Goal: Transaction & Acquisition: Purchase product/service

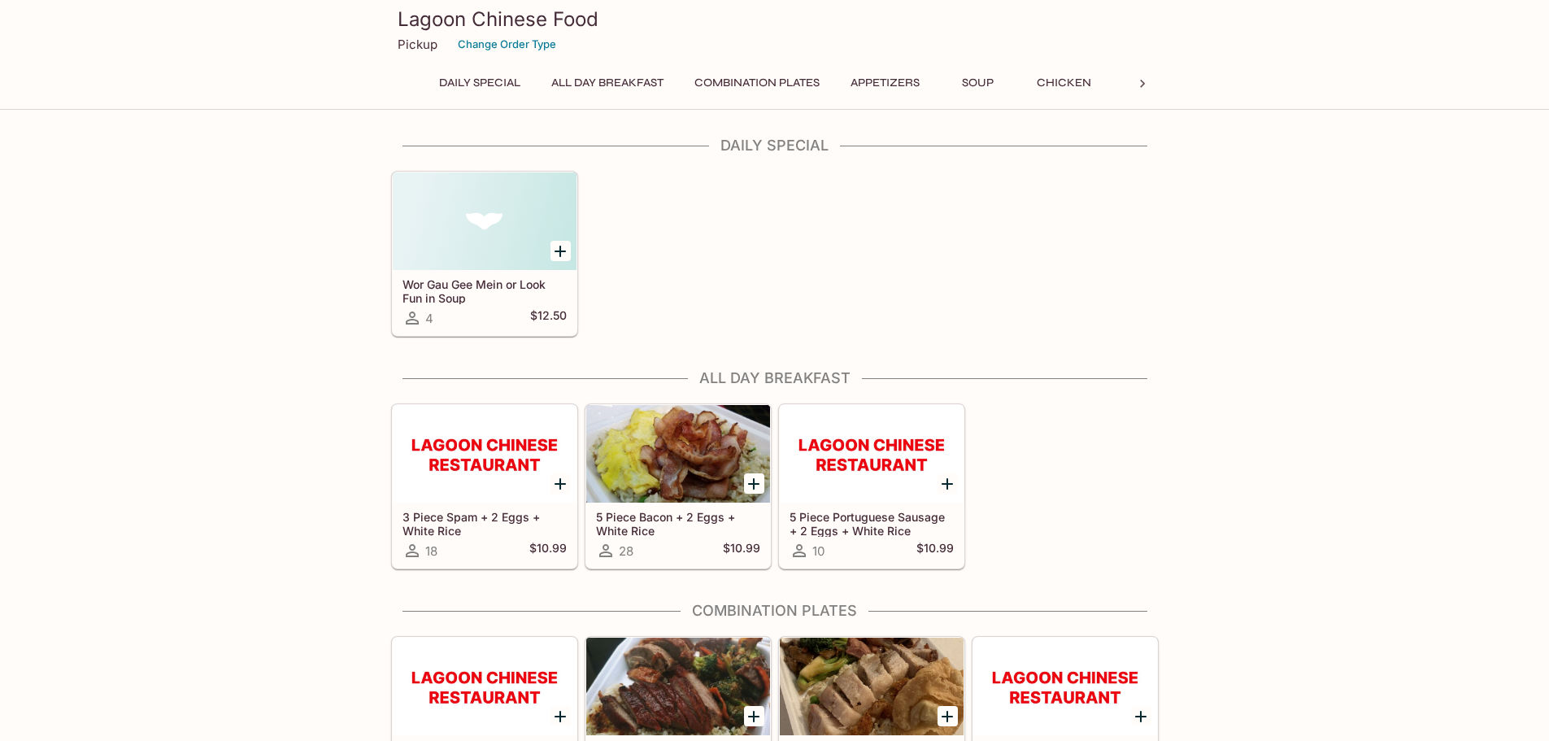
click at [738, 80] on button "Combination Plates" at bounding box center [757, 83] width 143 height 23
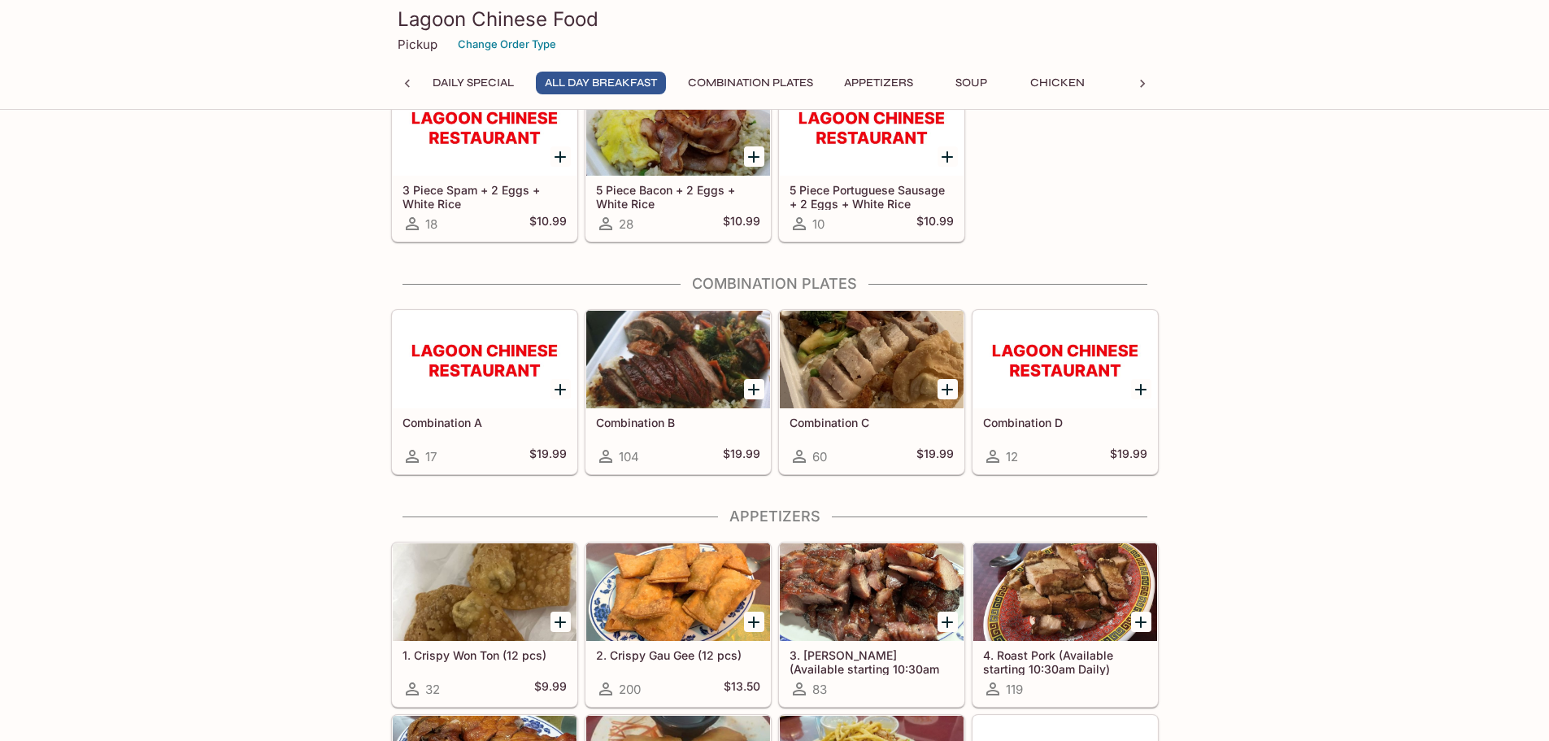
scroll to position [407, 0]
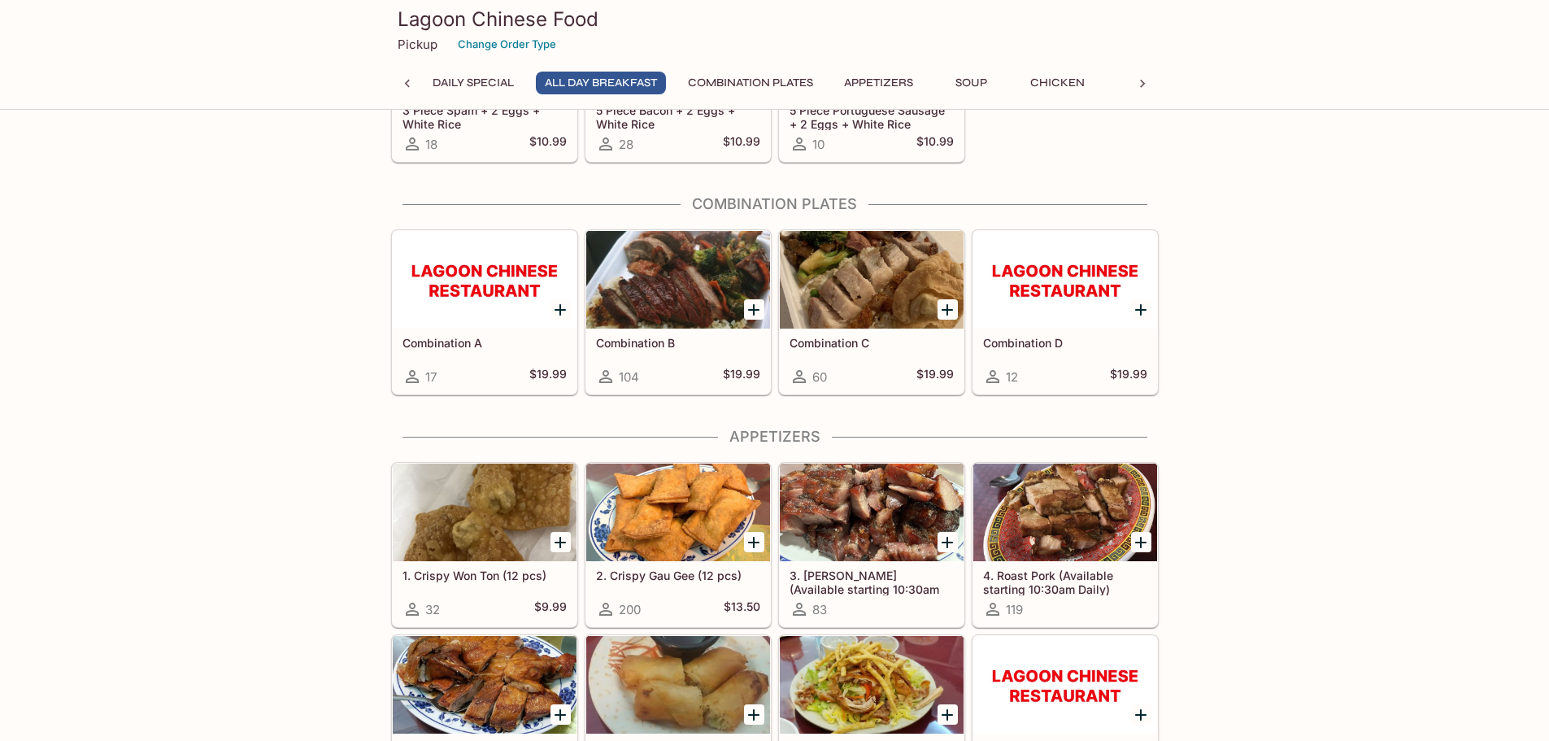
click at [691, 281] on div at bounding box center [678, 280] width 184 height 98
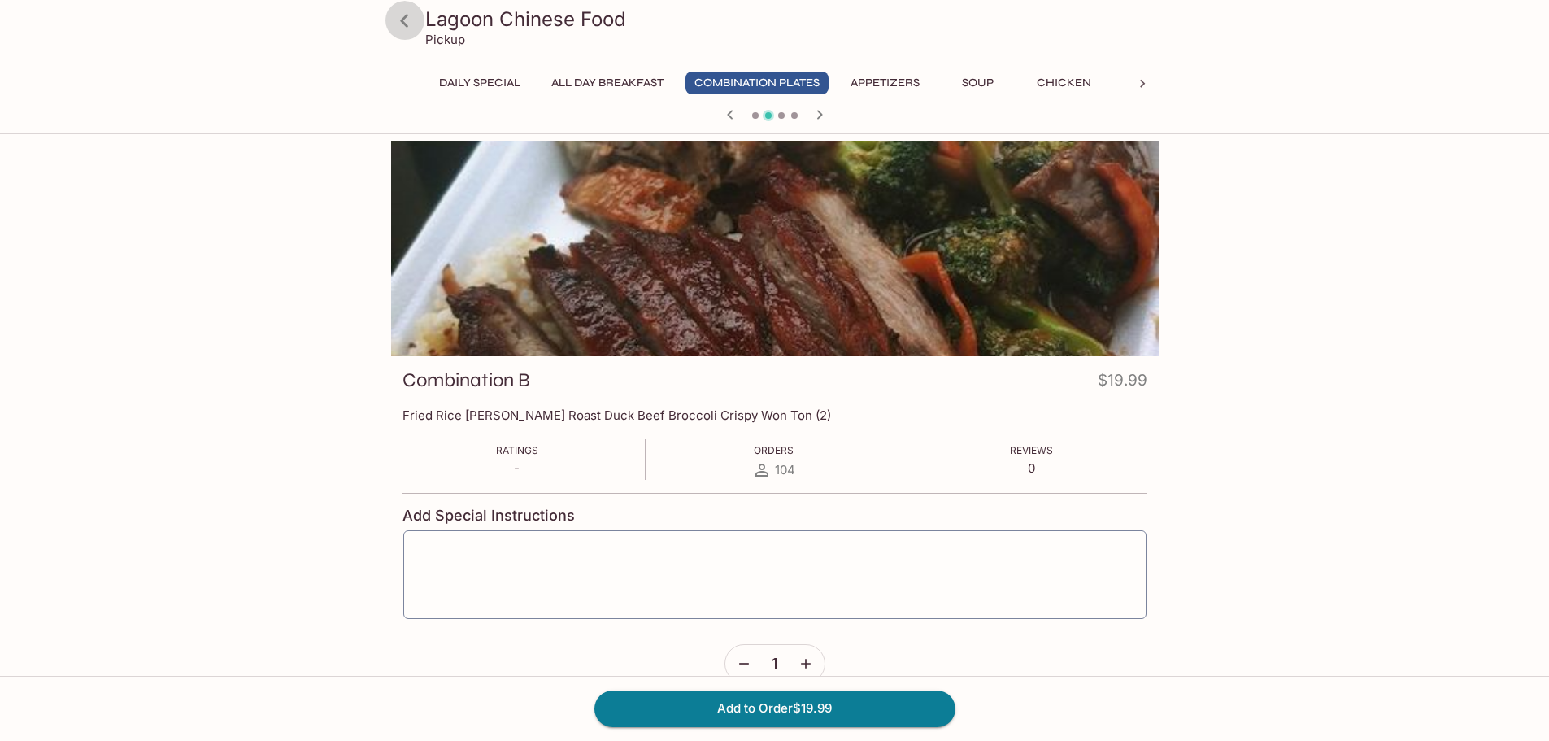
click at [407, 22] on icon at bounding box center [404, 21] width 28 height 28
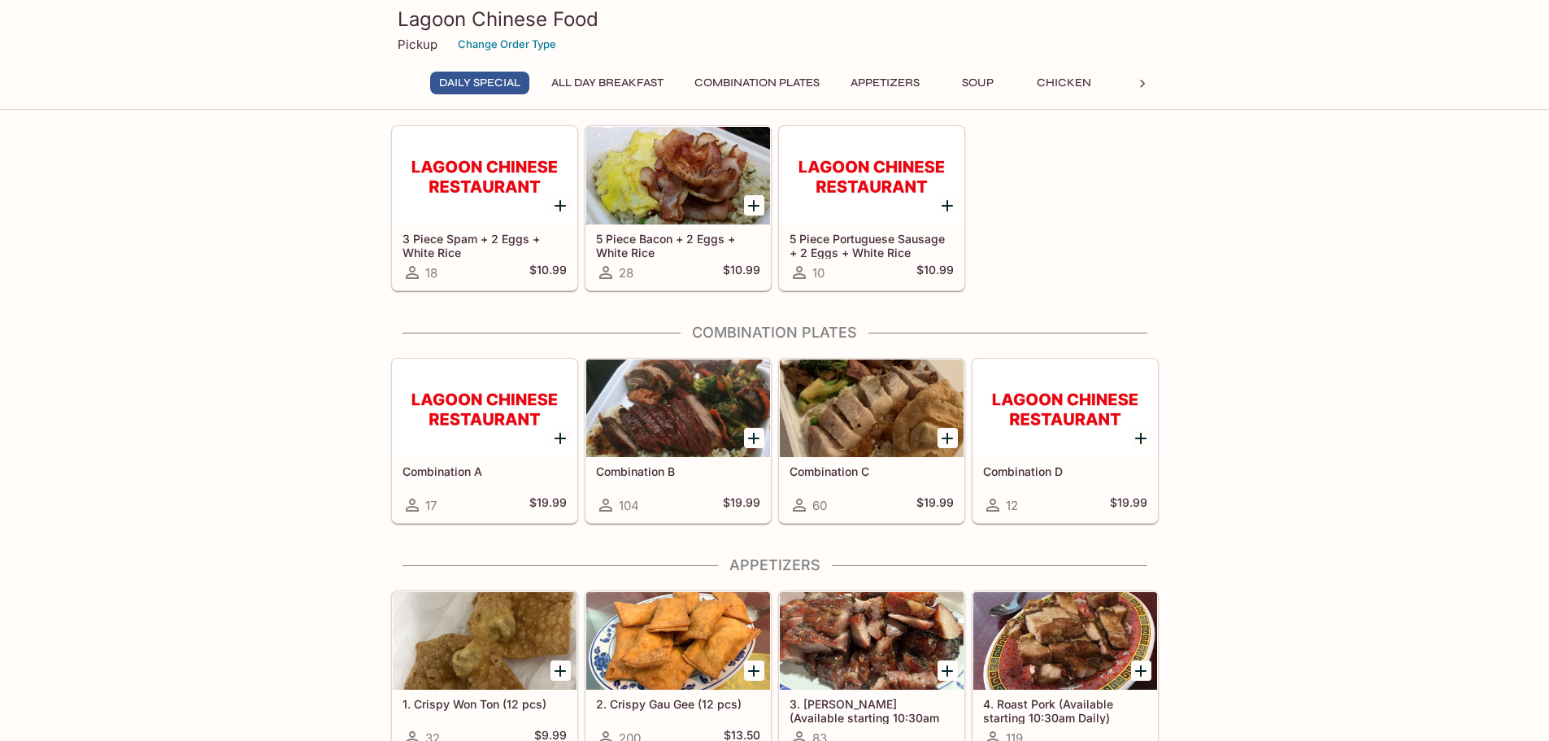
scroll to position [325, 0]
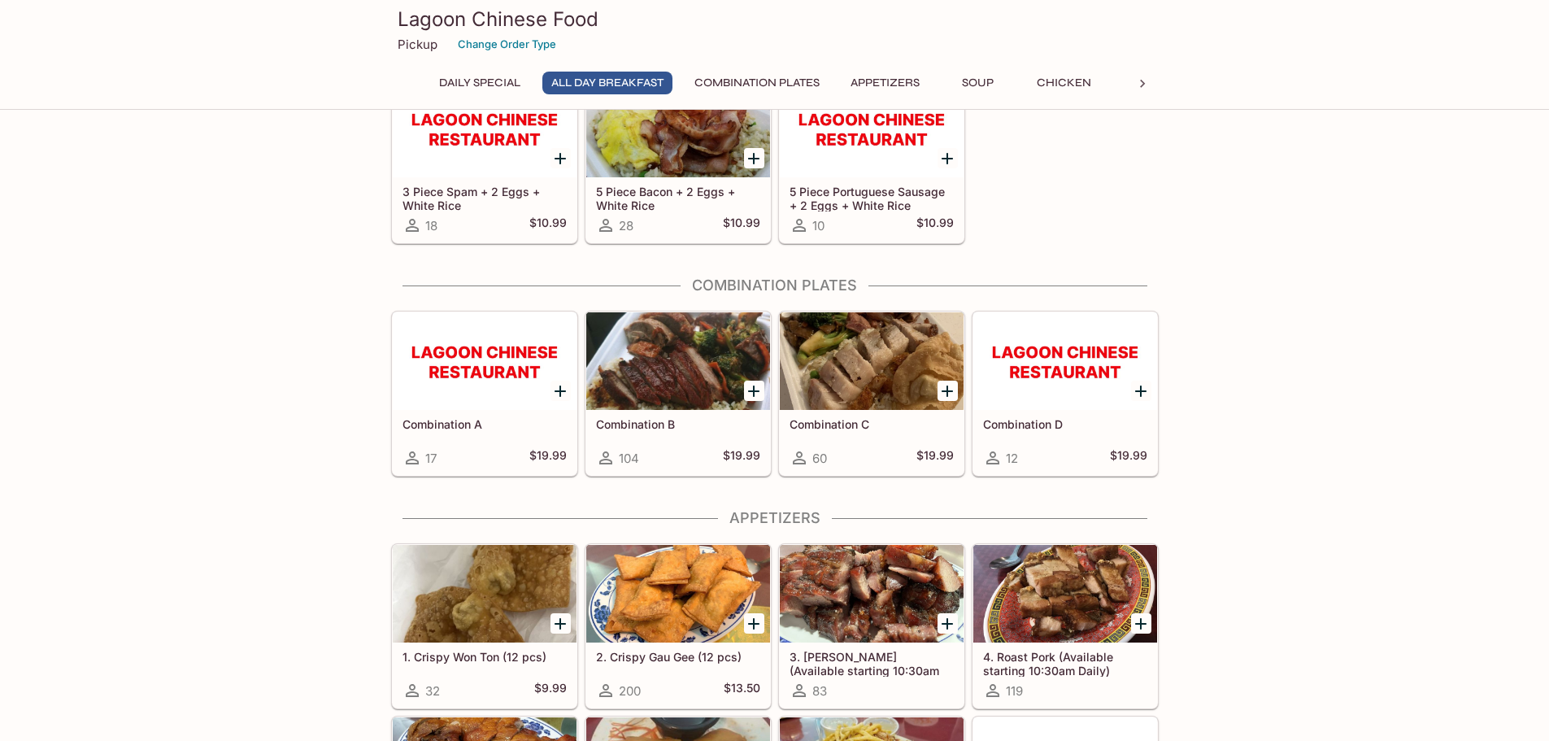
click at [451, 376] on div at bounding box center [485, 361] width 184 height 98
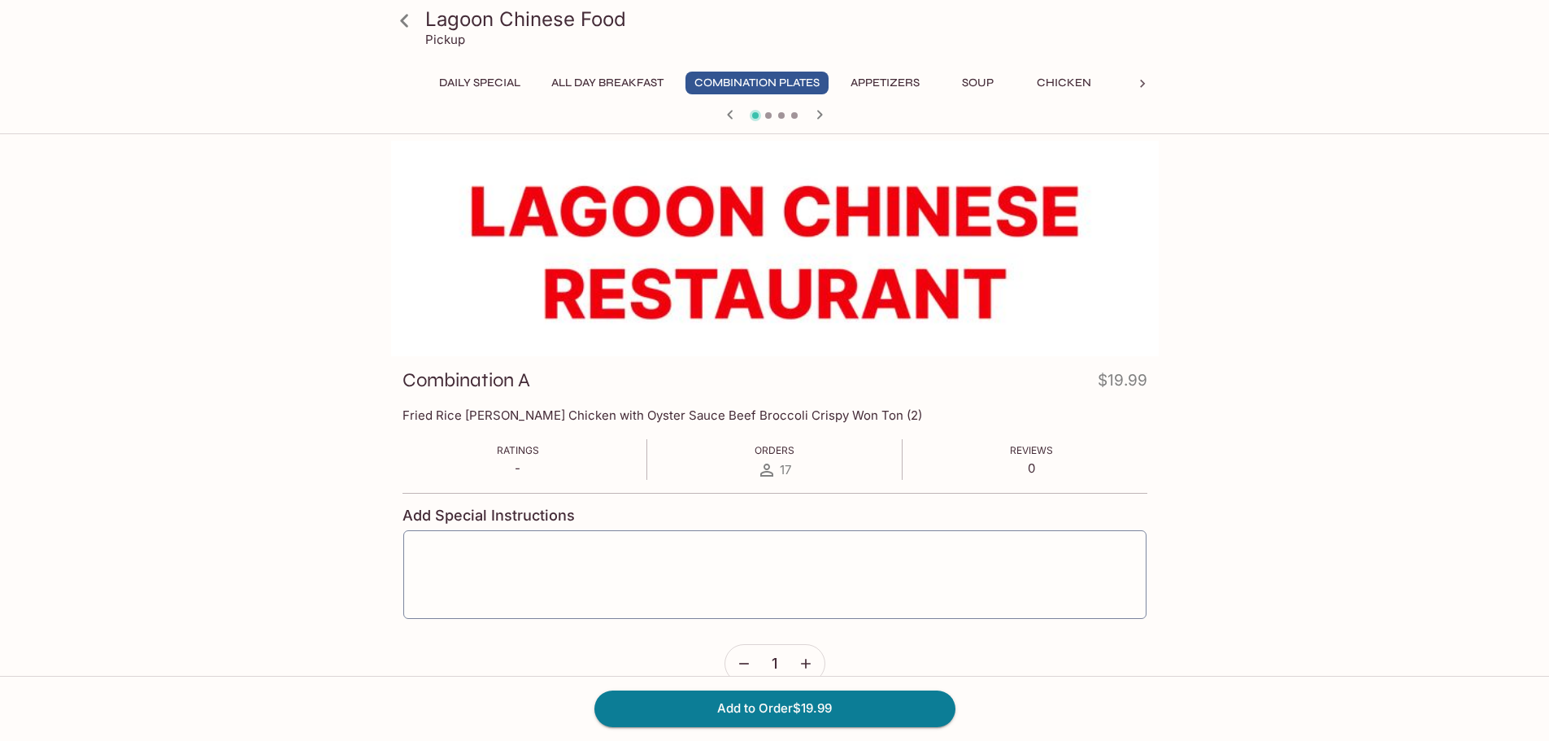
scroll to position [325, 0]
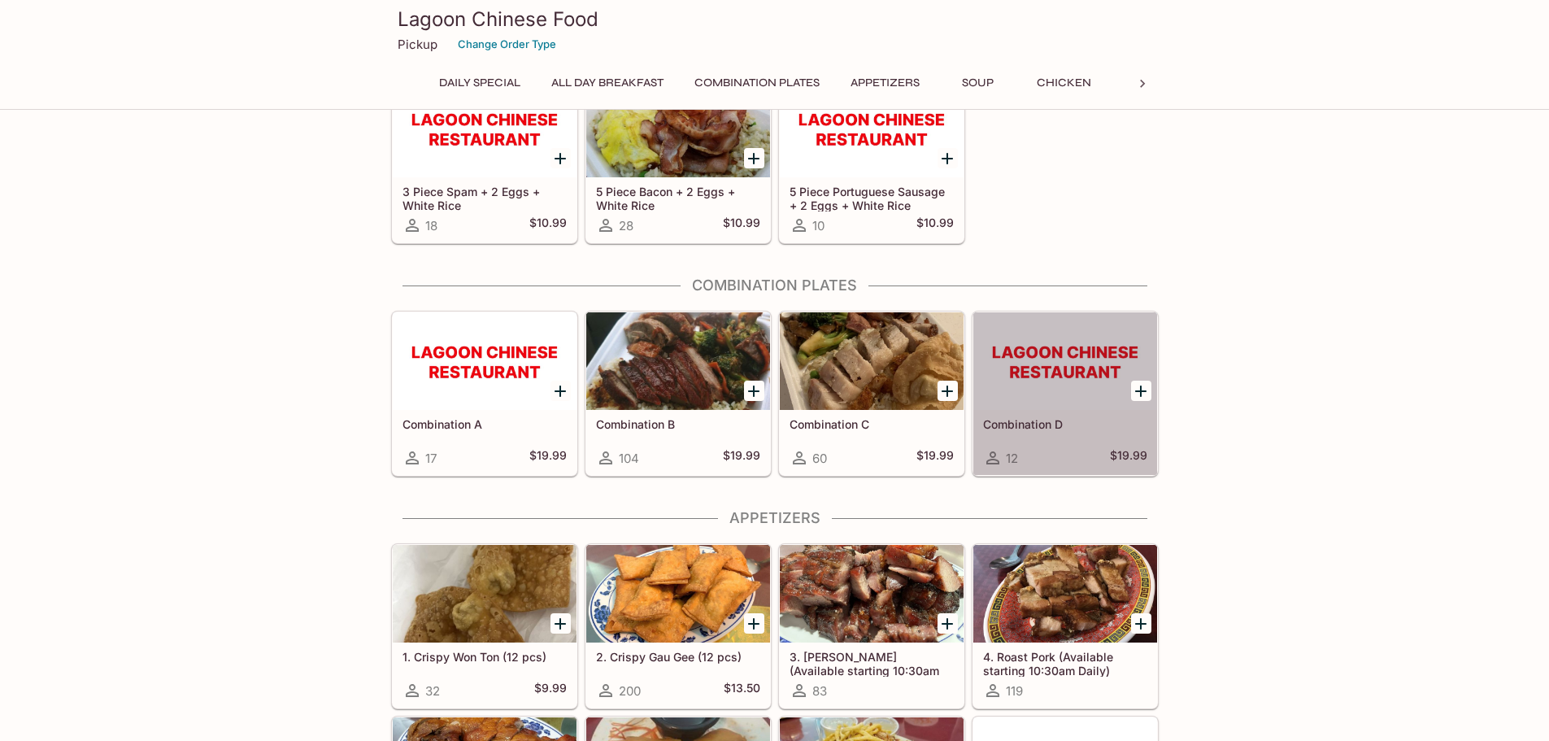
click at [1033, 389] on div at bounding box center [1065, 361] width 184 height 98
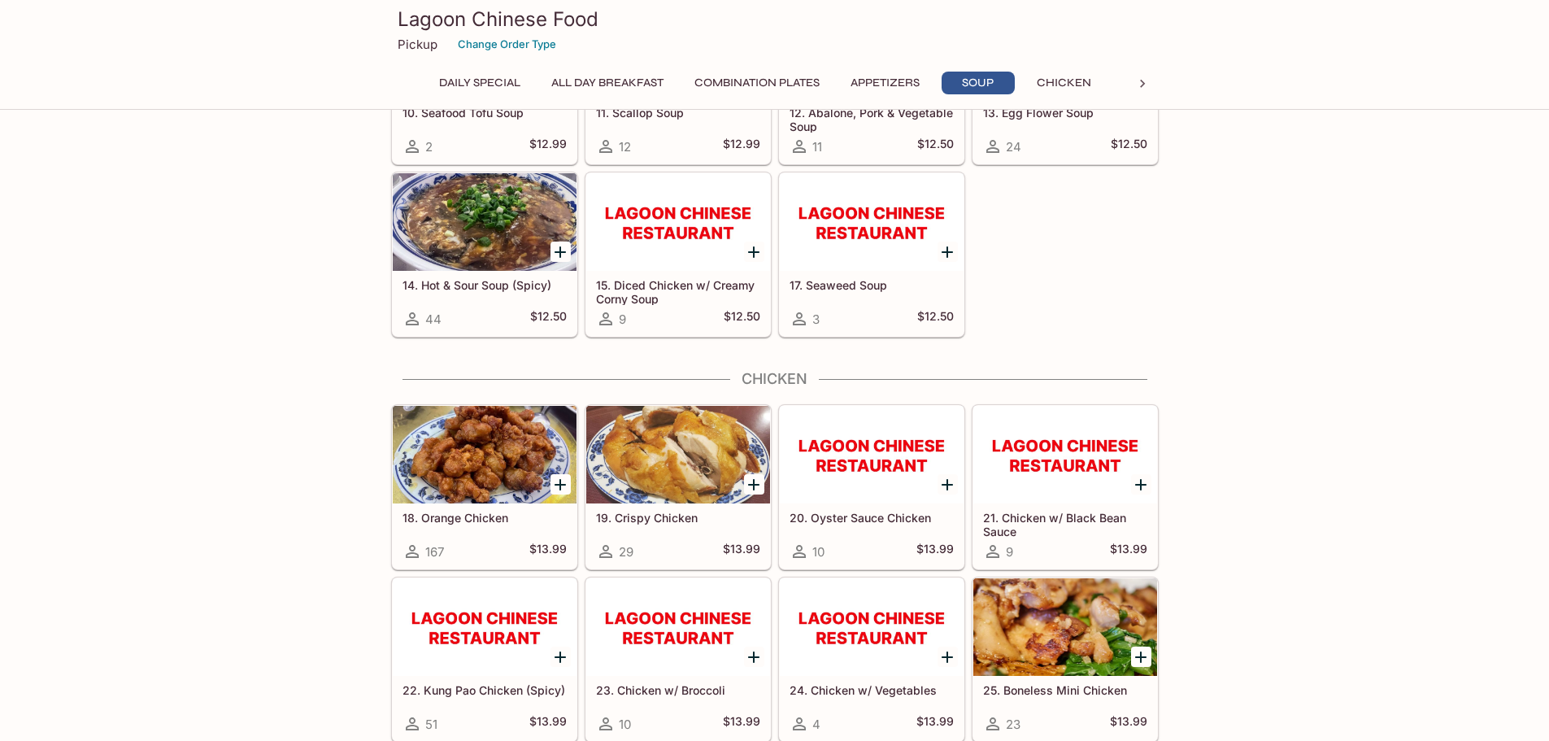
scroll to position [1464, 0]
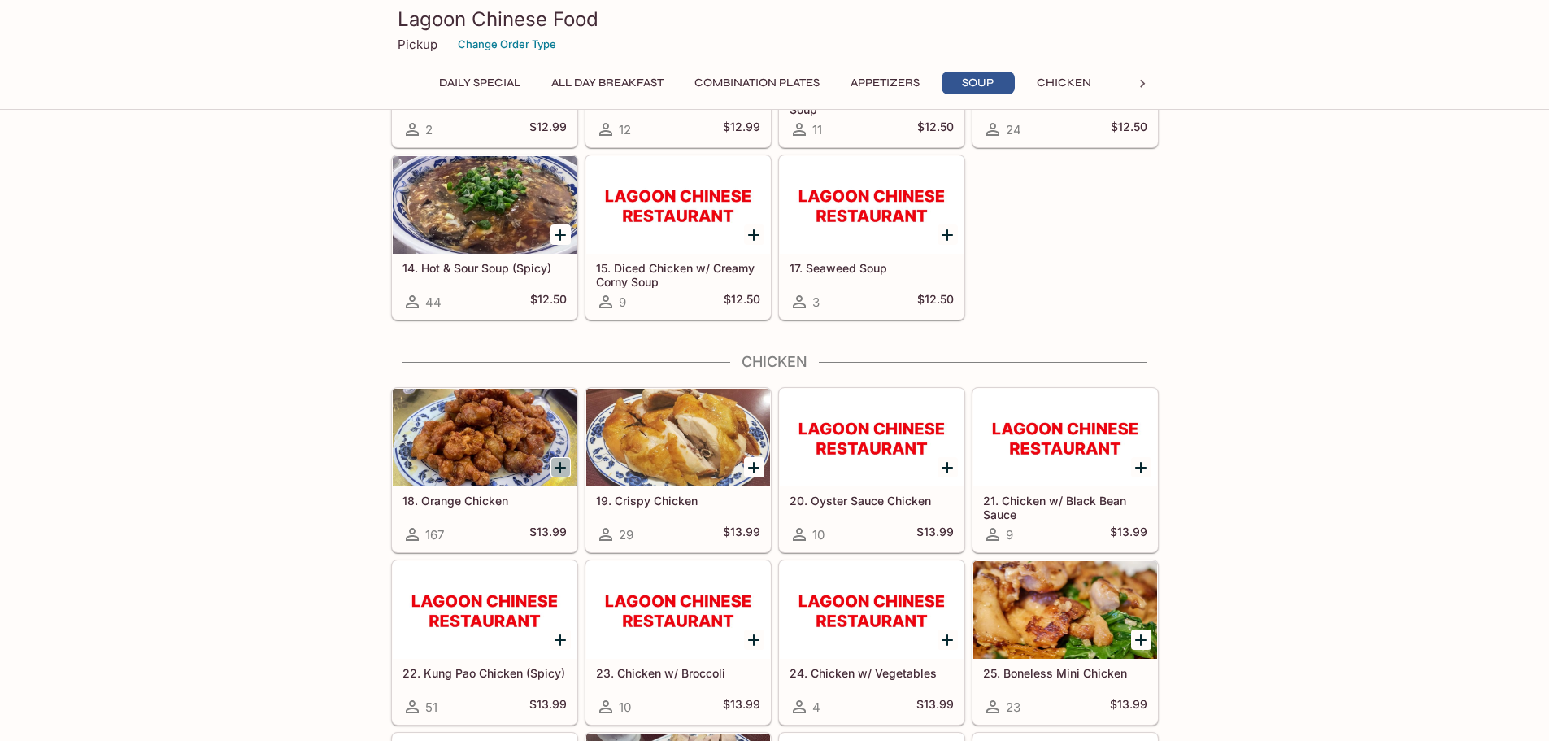
click at [557, 468] on icon "Add 18. Orange Chicken" at bounding box center [561, 468] width 20 height 20
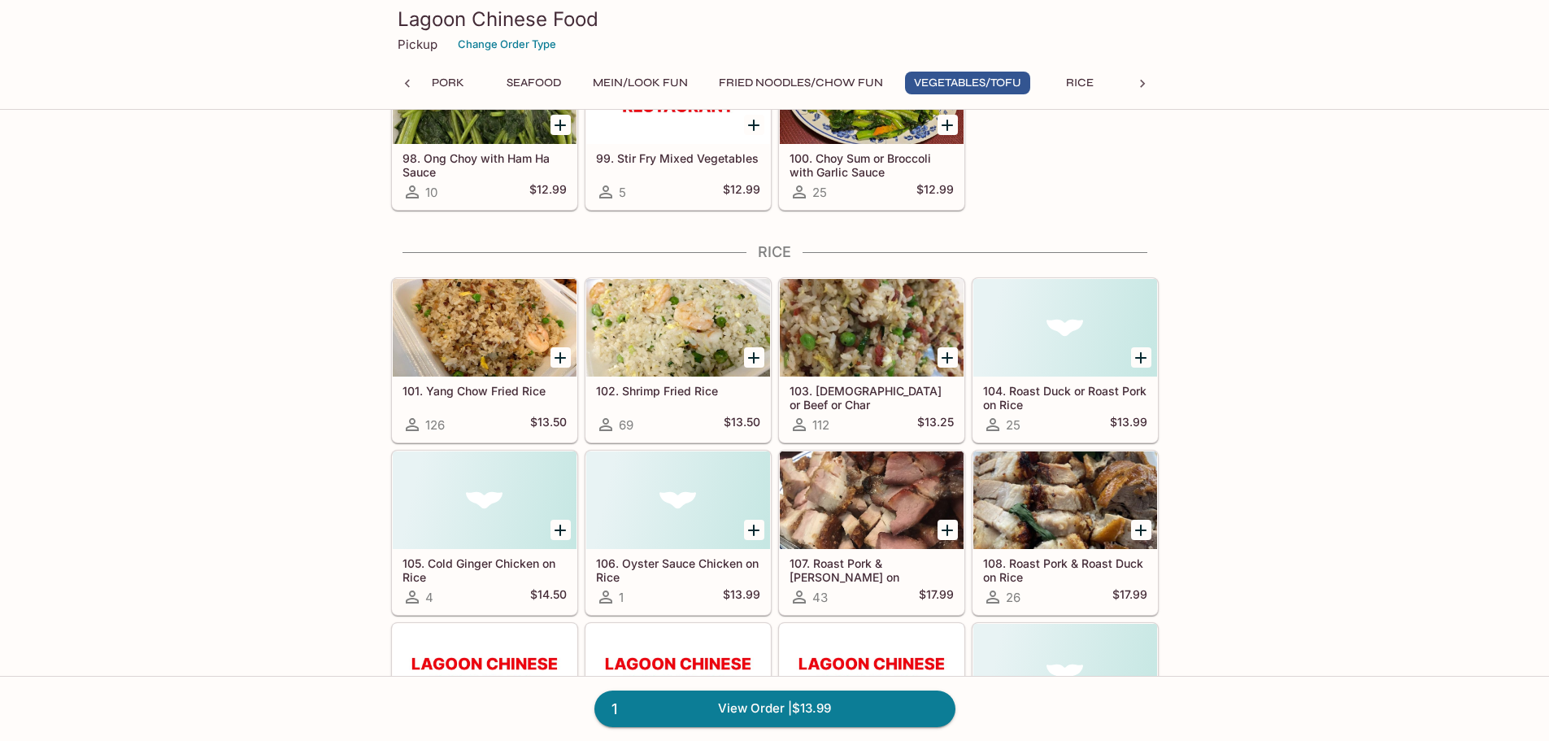
scroll to position [5774, 0]
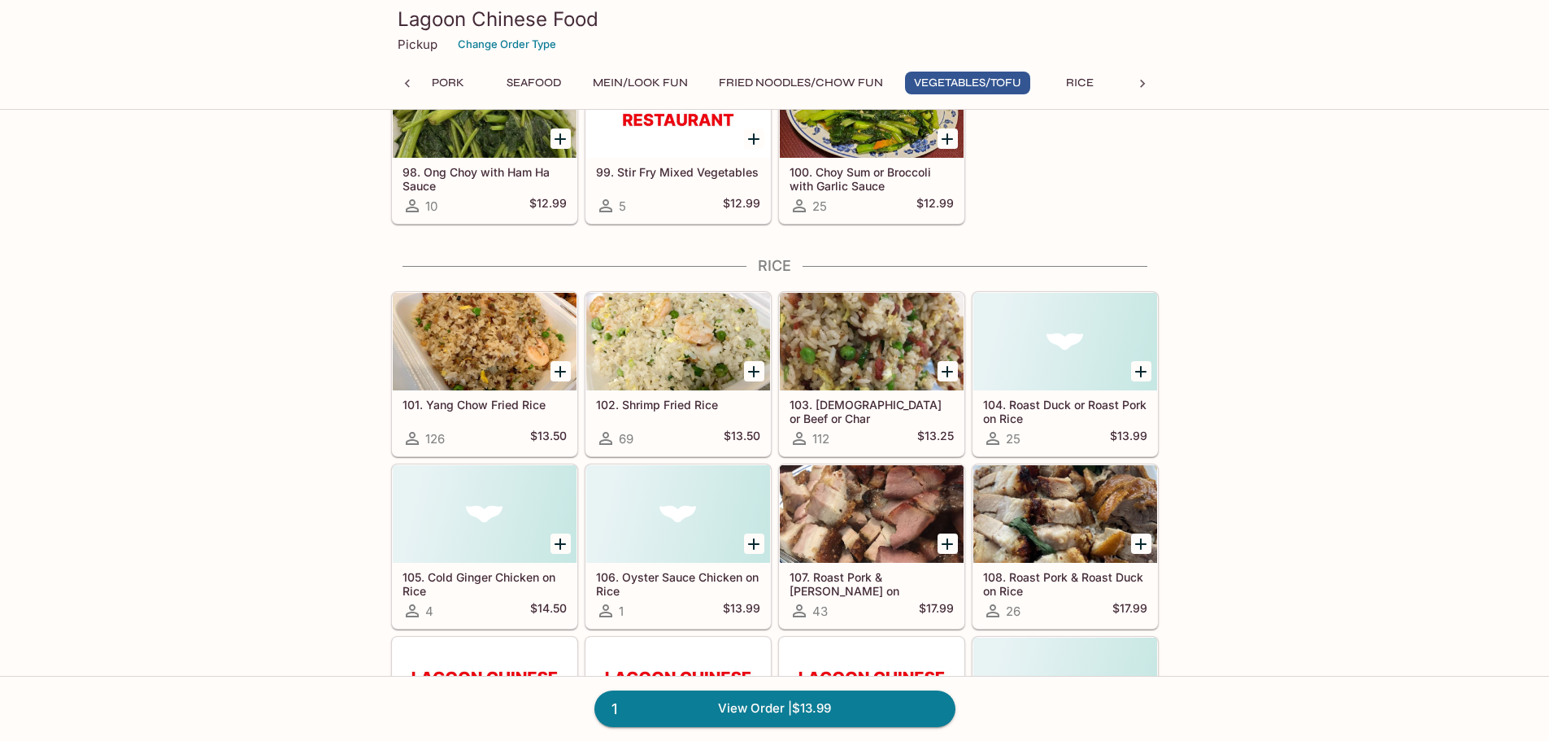
click at [945, 371] on icon "Add 103. Chick or Beef or Char Siu Fried Rice" at bounding box center [947, 371] width 11 height 11
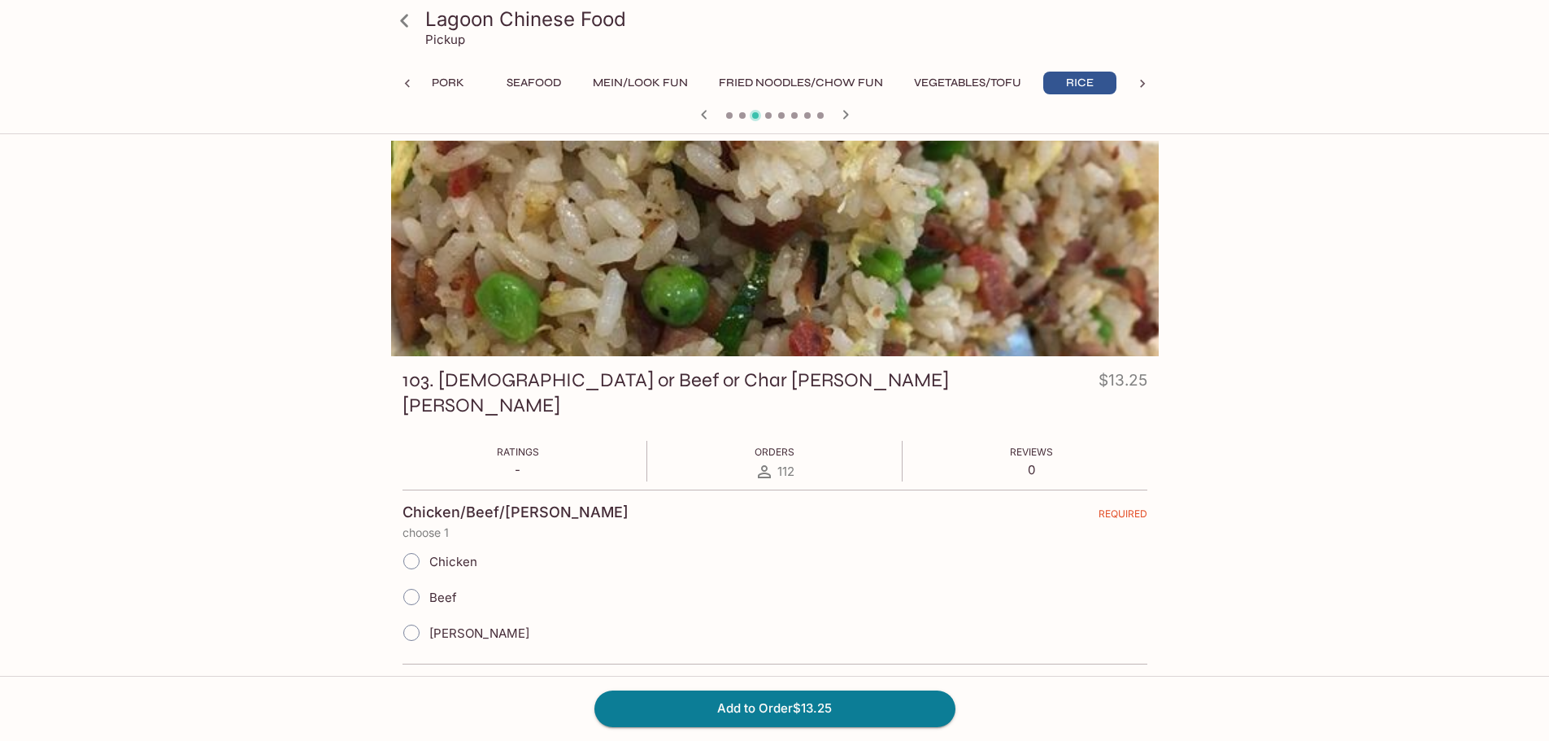
click at [455, 625] on span "[PERSON_NAME]" at bounding box center [479, 632] width 100 height 15
click at [429, 616] on input "[PERSON_NAME]" at bounding box center [411, 633] width 34 height 34
radio input "true"
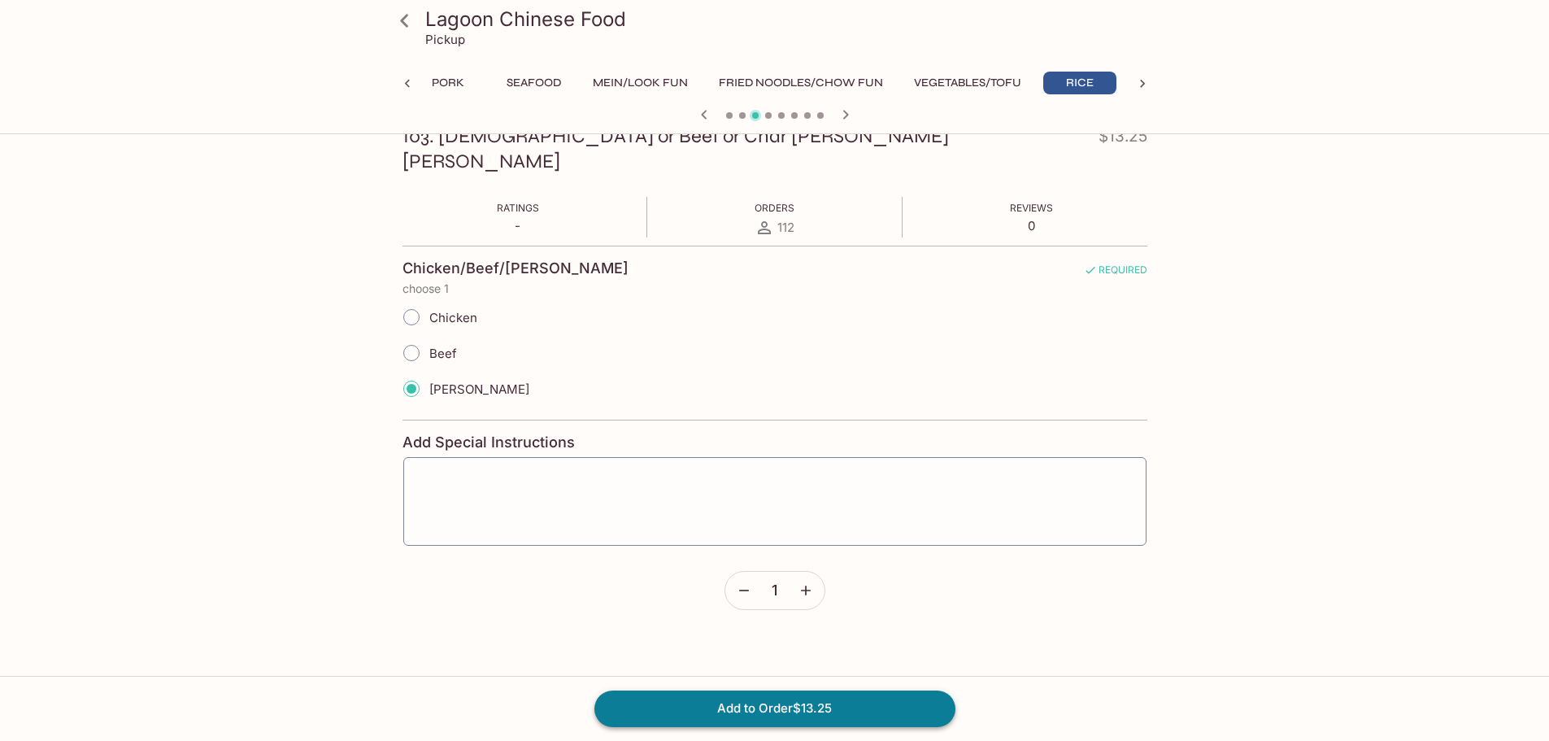
click at [697, 716] on button "Add to Order $13.25" at bounding box center [774, 708] width 361 height 36
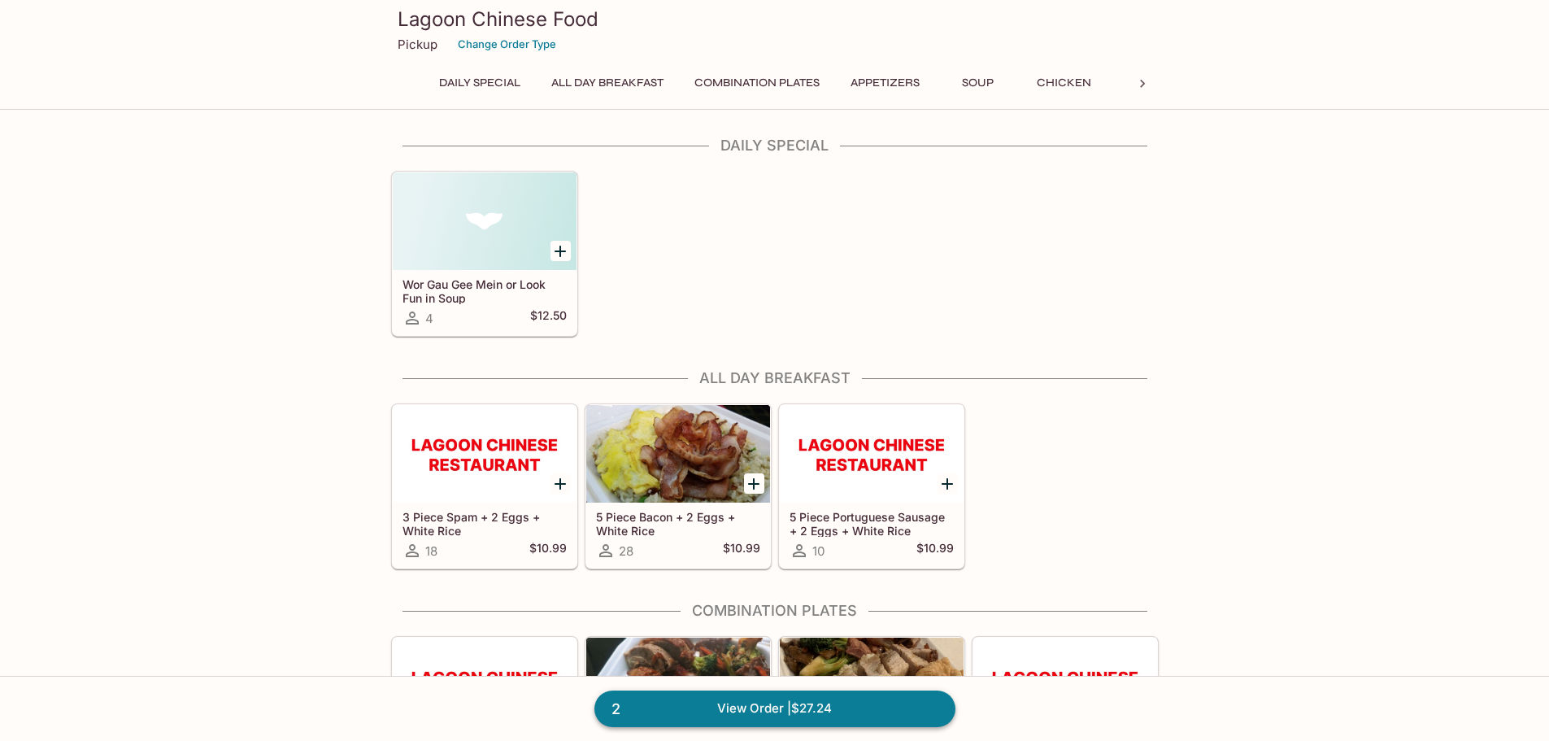
click at [694, 711] on link "2 View Order | $27.24" at bounding box center [774, 708] width 361 height 36
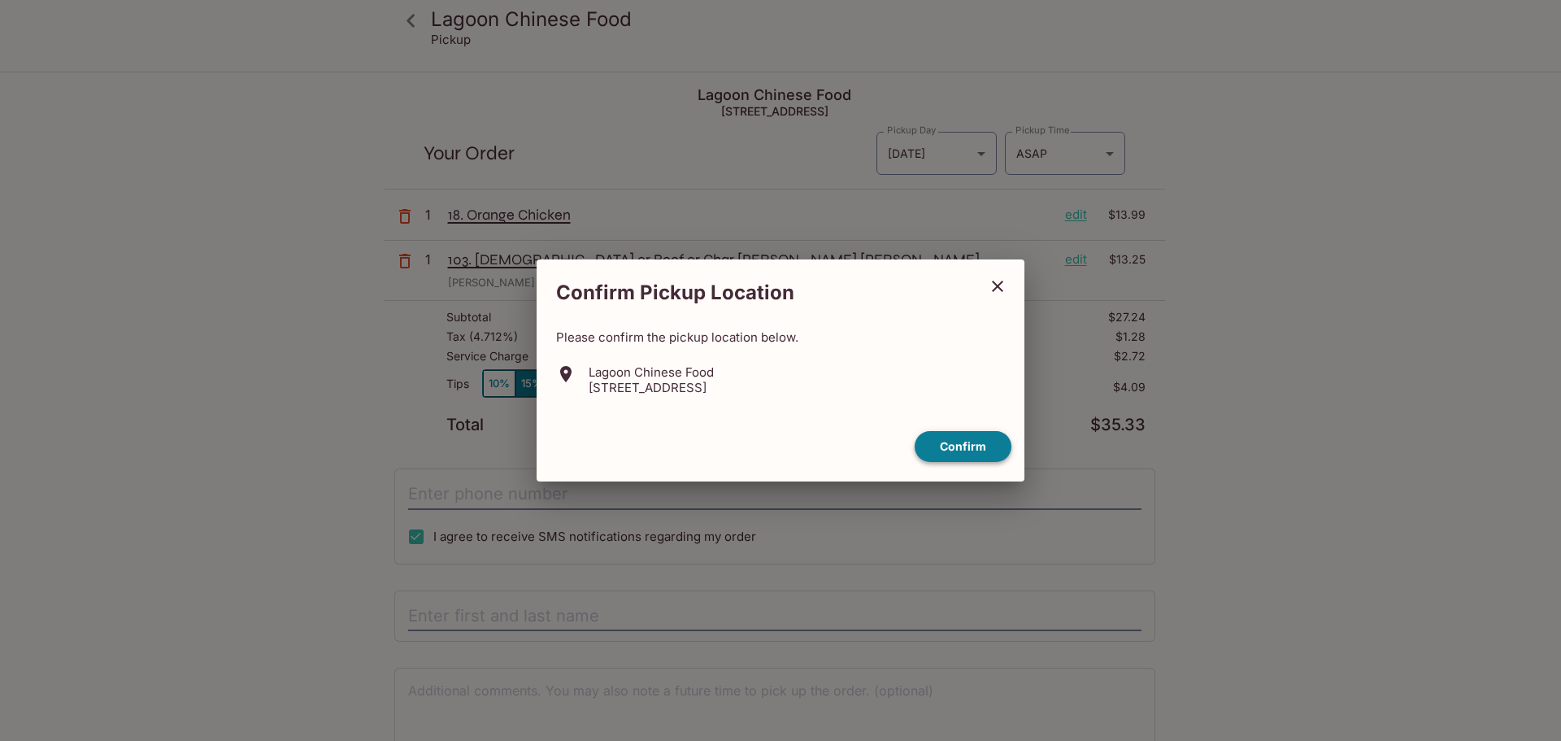
click at [968, 437] on button "Confirm" at bounding box center [963, 447] width 97 height 32
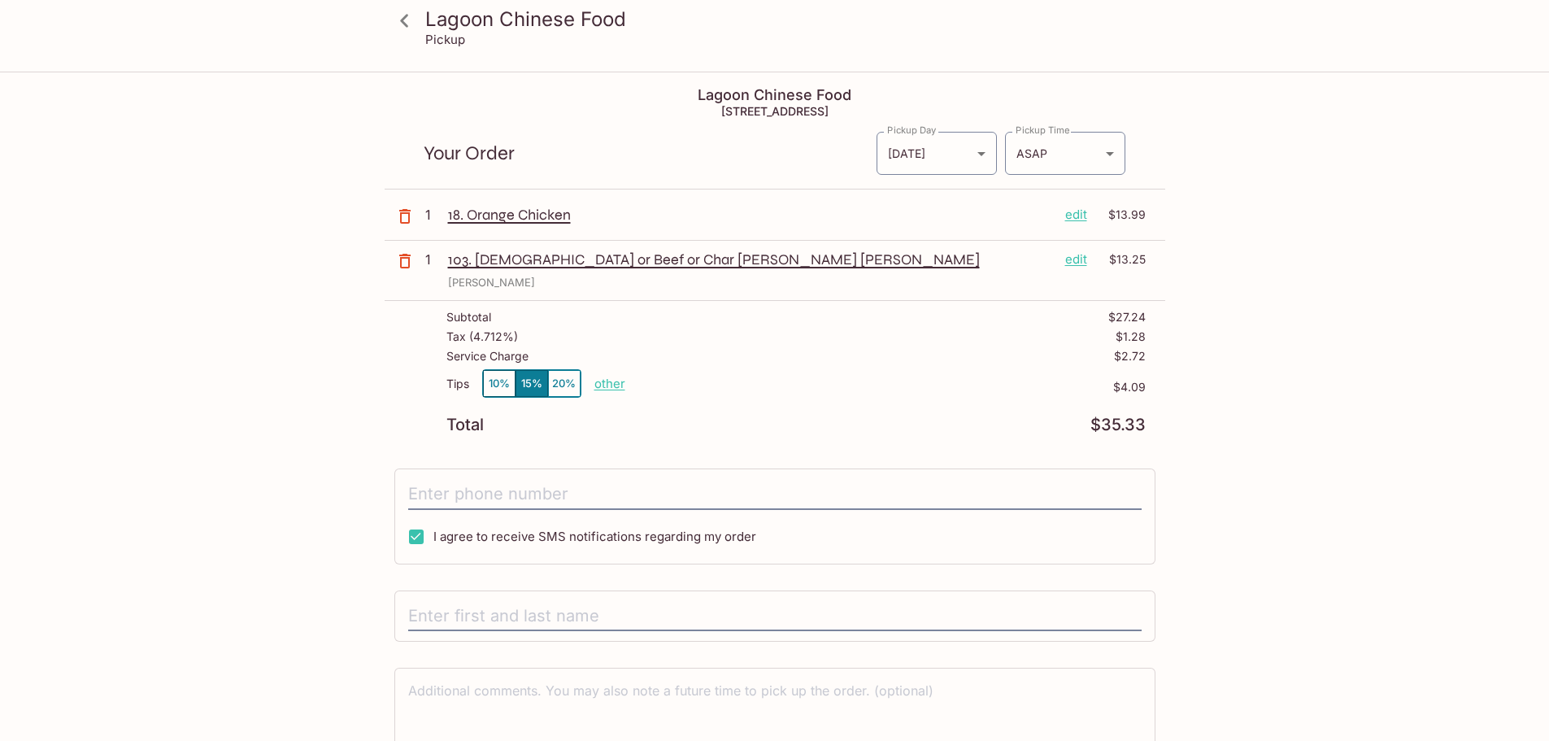
click at [607, 381] on p "other" at bounding box center [609, 383] width 31 height 15
drag, startPoint x: 726, startPoint y: 381, endPoint x: 693, endPoint y: 384, distance: 33.5
click at [693, 384] on input "4.09" at bounding box center [704, 384] width 52 height 18
type input "0.00"
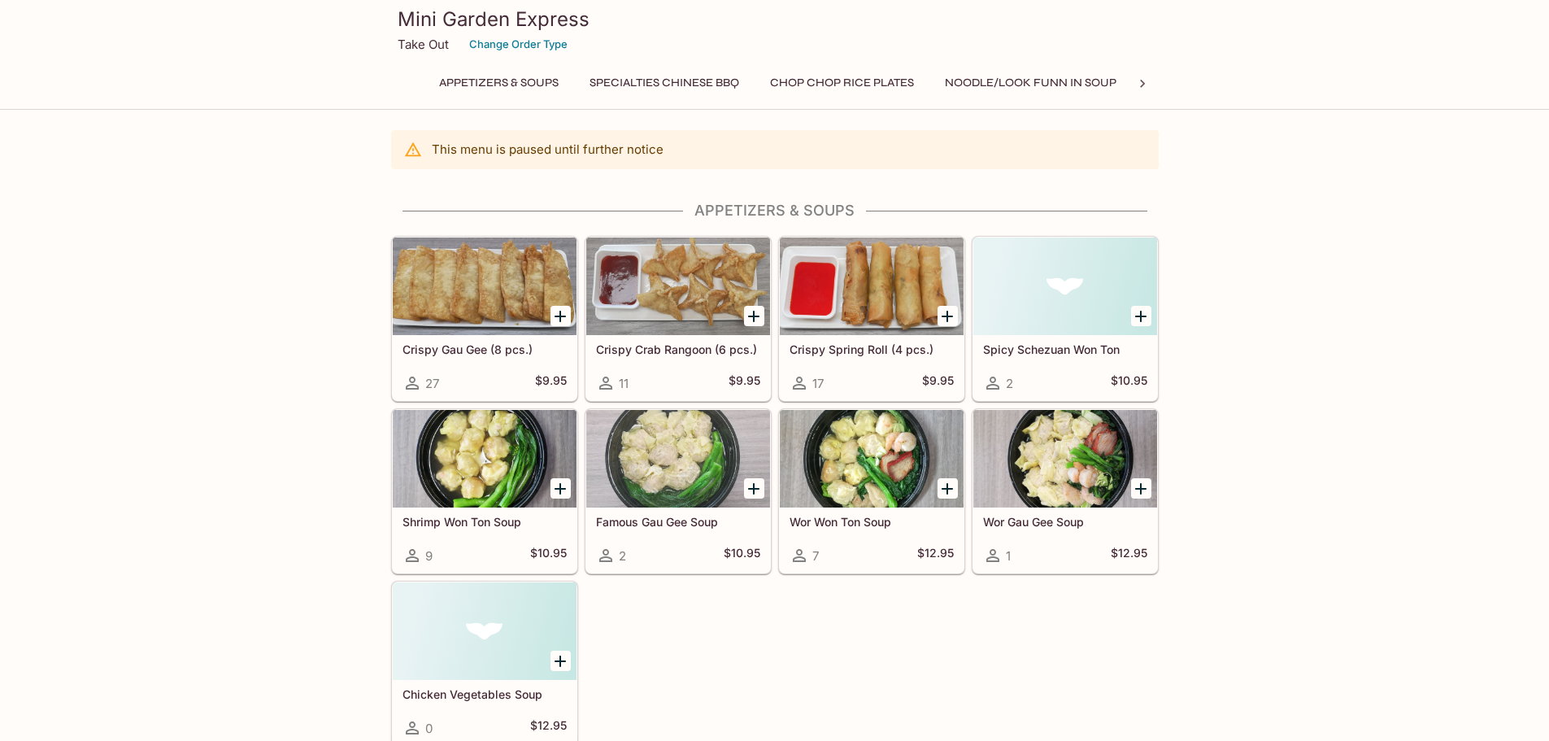
click at [703, 78] on button "Specialties Chinese BBQ" at bounding box center [665, 83] width 168 height 23
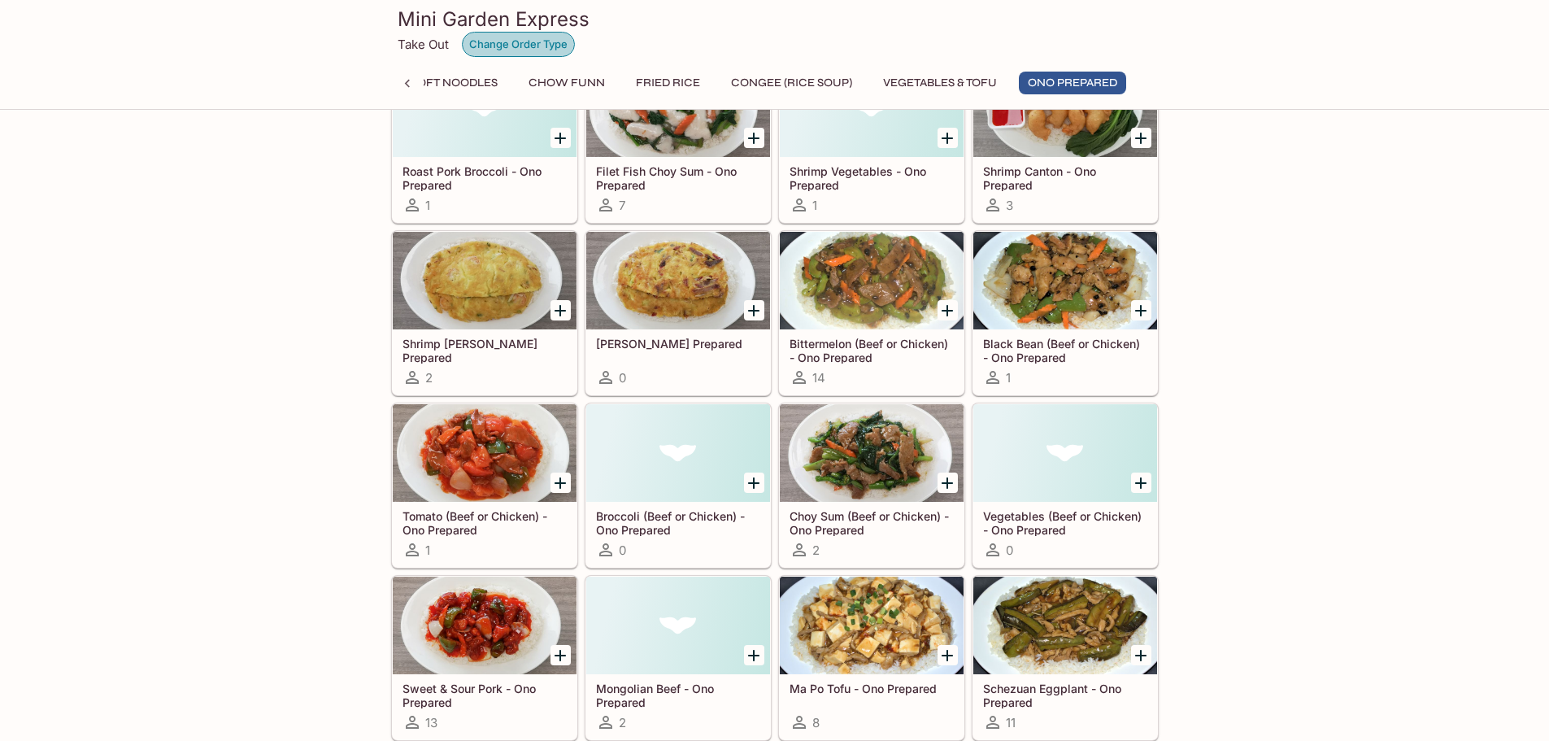
click at [523, 48] on button "Change Order Type" at bounding box center [518, 44] width 113 height 25
